Goal: Information Seeking & Learning: Learn about a topic

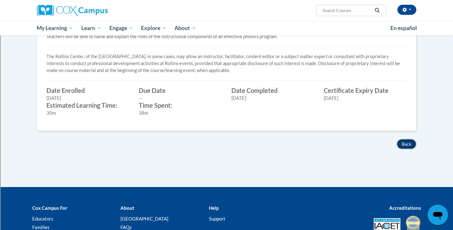
click at [405, 142] on button "Back" at bounding box center [407, 144] width 20 height 10
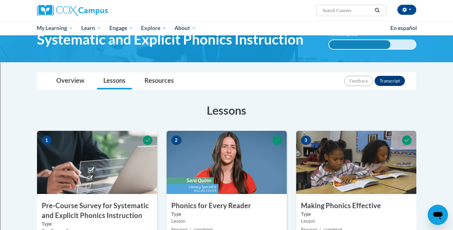
scroll to position [7, 0]
